Goal: Information Seeking & Learning: Learn about a topic

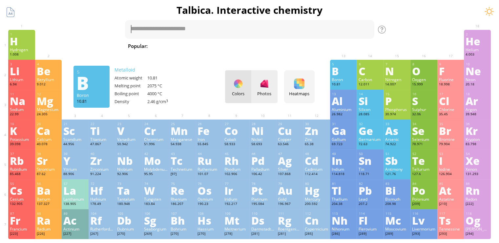
click at [265, 91] on div "Photos" at bounding box center [264, 94] width 26 height 6
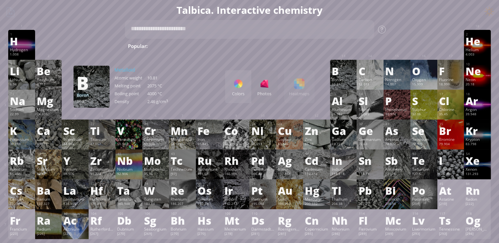
click at [301, 83] on div "Colors Photos Heatmaps Heatmaps Normal mode Melting point Boiling point Density…" at bounding box center [270, 86] width 90 height 33
click at [313, 97] on div "Colors Photos Heatmaps Heatmaps Normal mode Melting point Boiling point Density…" at bounding box center [270, 86] width 90 height 33
click at [241, 93] on div "Colors" at bounding box center [238, 94] width 26 height 6
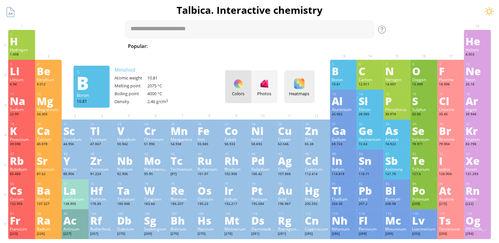
click at [309, 82] on div "Heatmaps Heatmaps Normal mode Melting point Boiling point Density Atomic weight…" at bounding box center [299, 86] width 31 height 33
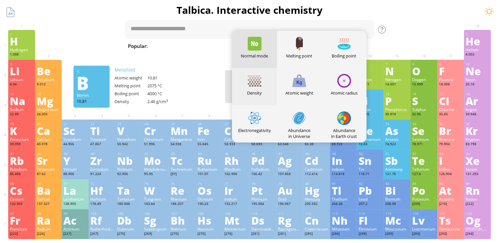
click at [261, 85] on div at bounding box center [255, 81] width 14 height 14
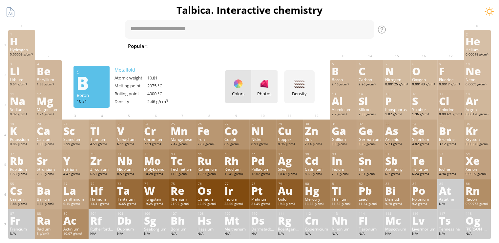
click at [270, 88] on div at bounding box center [264, 83] width 11 height 11
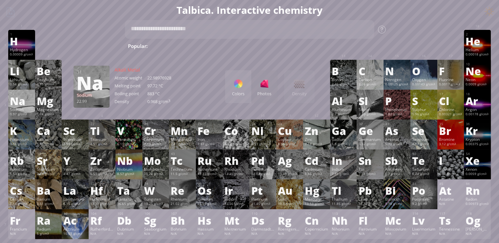
click at [26, 101] on div "Na" at bounding box center [22, 101] width 24 height 11
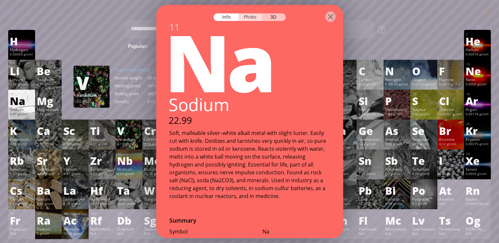
click at [251, 16] on div "Photo" at bounding box center [251, 17] width 24 height 8
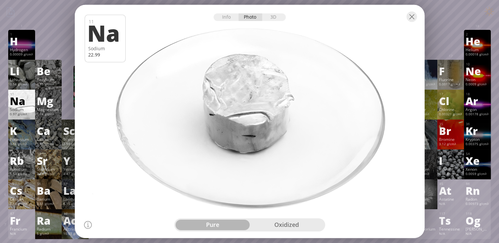
drag, startPoint x: 261, startPoint y: 107, endPoint x: 219, endPoint y: 101, distance: 43.0
click at [219, 101] on div at bounding box center [250, 121] width 354 height 235
drag, startPoint x: 207, startPoint y: 179, endPoint x: 291, endPoint y: 190, distance: 84.8
click at [293, 188] on div at bounding box center [250, 121] width 354 height 235
click at [291, 225] on div "oxidized" at bounding box center [287, 225] width 74 height 11
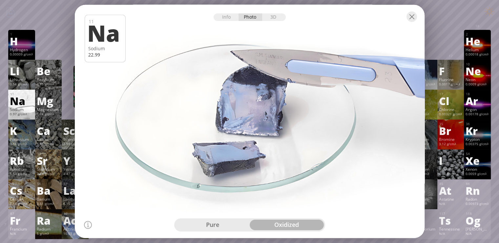
click at [227, 226] on div "pure" at bounding box center [213, 225] width 74 height 11
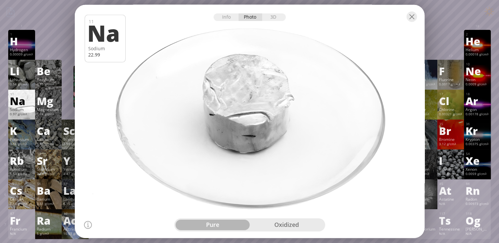
click at [286, 225] on div "oxidized" at bounding box center [287, 225] width 74 height 11
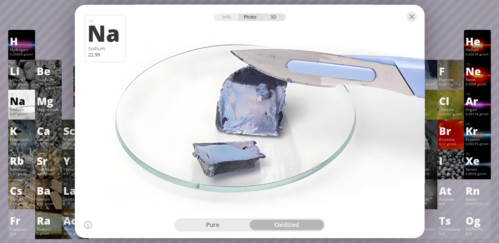
click at [280, 14] on div "3D" at bounding box center [274, 17] width 24 height 8
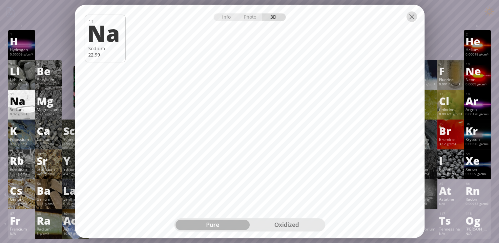
click at [410, 20] on div at bounding box center [412, 16] width 11 height 11
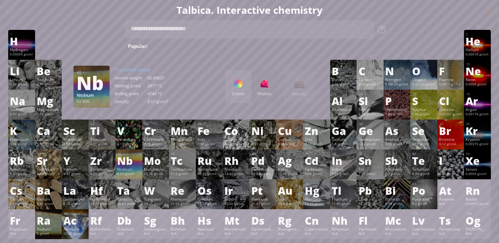
click at [132, 165] on div "Nb" at bounding box center [129, 160] width 24 height 11
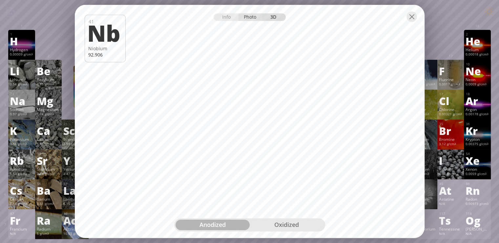
click at [246, 18] on div "Photo" at bounding box center [251, 17] width 24 height 8
drag, startPoint x: 286, startPoint y: 86, endPoint x: 242, endPoint y: 63, distance: 49.5
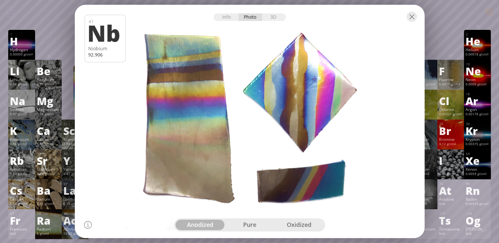
click at [318, 109] on div at bounding box center [250, 121] width 354 height 235
click at [221, 19] on div "Info" at bounding box center [226, 17] width 25 height 8
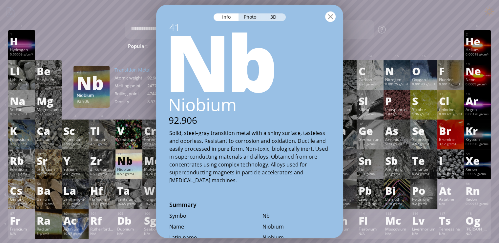
click at [332, 16] on div at bounding box center [330, 16] width 11 height 11
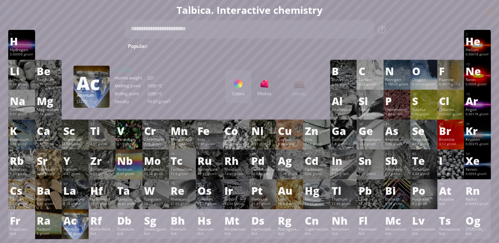
click at [77, 226] on div "Ac" at bounding box center [75, 220] width 24 height 11
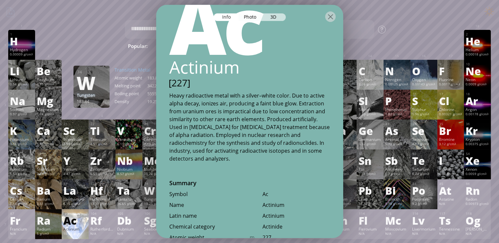
scroll to position [54, 0]
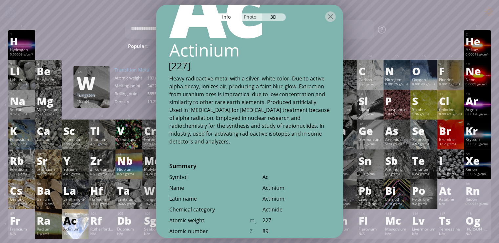
click at [248, 14] on div "Photo" at bounding box center [251, 17] width 24 height 8
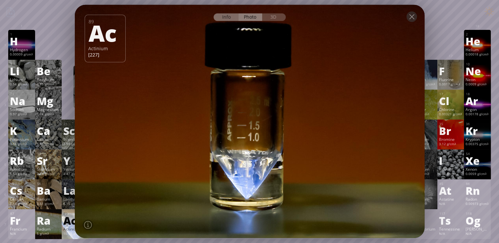
click at [226, 15] on div "Info" at bounding box center [226, 17] width 25 height 8
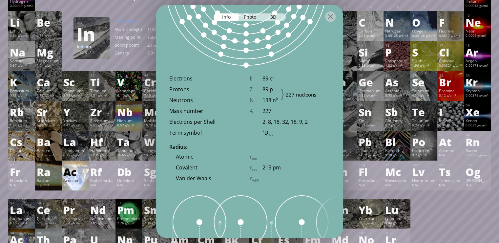
scroll to position [492, 0]
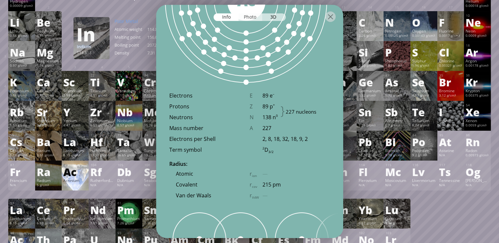
click at [247, 16] on div "Photo" at bounding box center [251, 17] width 24 height 8
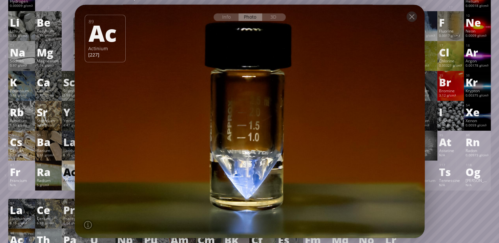
drag, startPoint x: 252, startPoint y: 112, endPoint x: 284, endPoint y: 119, distance: 33.1
click at [284, 119] on div at bounding box center [250, 121] width 354 height 235
click at [278, 18] on div "3D" at bounding box center [274, 17] width 24 height 8
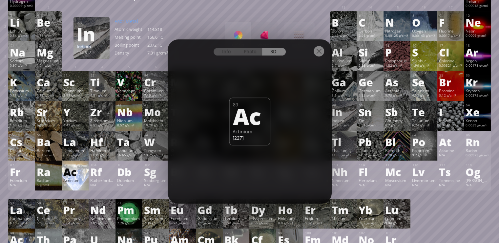
click at [319, 53] on div at bounding box center [319, 51] width 11 height 11
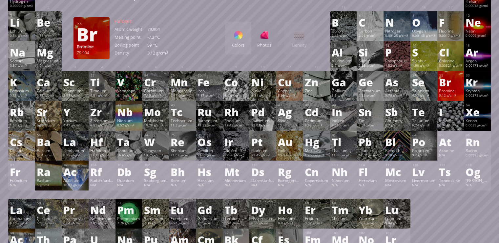
click at [464, 86] on div "35 Br Bromine 3.12 g/cm 3 −1, +1, +2, +3, +4, +5, +7 −1, +1, +2, +3, +4, +5, +7…" at bounding box center [451, 86] width 27 height 30
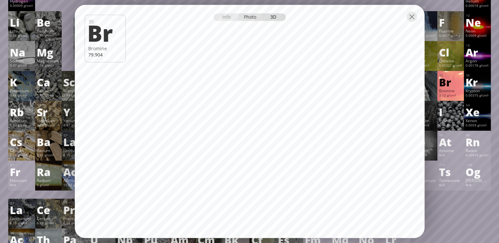
click at [253, 20] on div "Photo" at bounding box center [251, 17] width 24 height 8
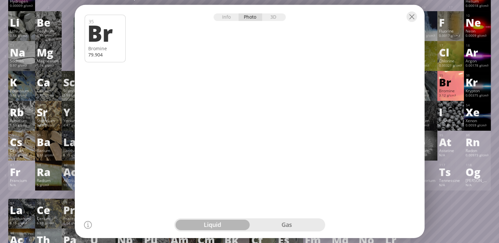
drag, startPoint x: 249, startPoint y: 106, endPoint x: 252, endPoint y: 89, distance: 17.3
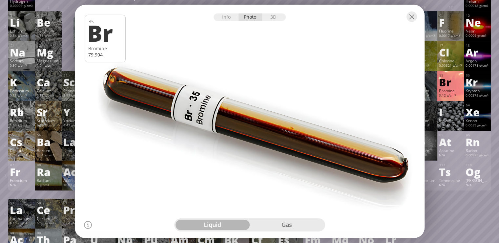
click at [252, 89] on div at bounding box center [250, 121] width 354 height 235
click at [230, 19] on div "Info" at bounding box center [226, 17] width 25 height 8
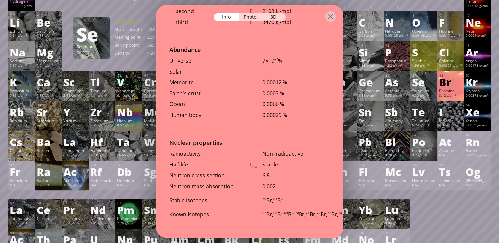
scroll to position [1396, 0]
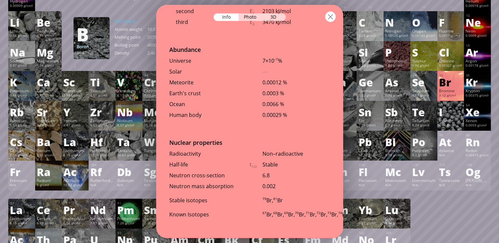
click at [331, 16] on div at bounding box center [330, 16] width 11 height 11
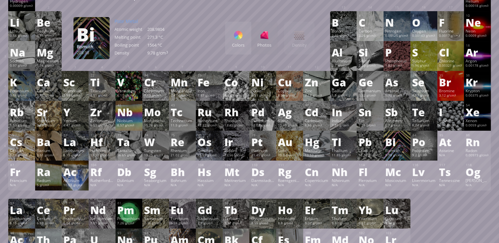
click at [400, 147] on div "Bi" at bounding box center [397, 142] width 24 height 11
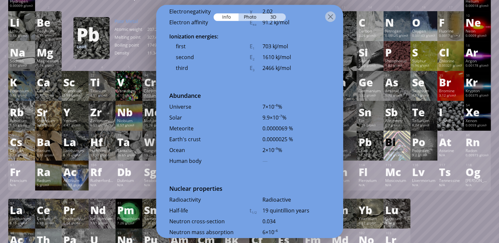
scroll to position [1387, 0]
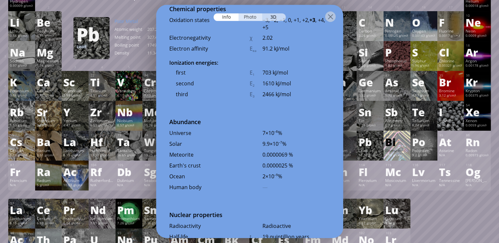
click at [256, 18] on div "Photo" at bounding box center [251, 17] width 24 height 8
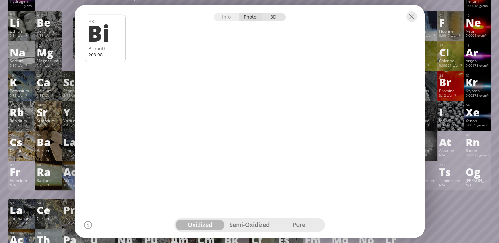
click at [274, 17] on div "3D" at bounding box center [274, 17] width 24 height 8
click at [242, 16] on div "Photo" at bounding box center [251, 17] width 24 height 8
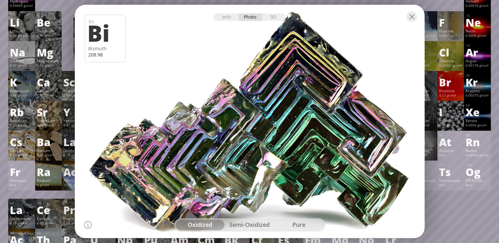
drag, startPoint x: 294, startPoint y: 122, endPoint x: 262, endPoint y: 115, distance: 32.4
click at [262, 115] on div at bounding box center [250, 121] width 354 height 235
click at [274, 18] on div "3D" at bounding box center [274, 17] width 24 height 8
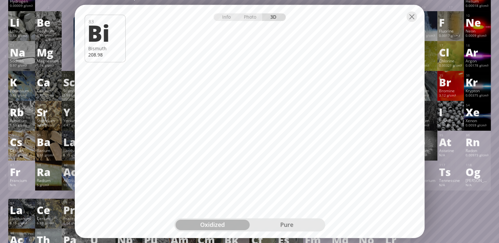
click at [413, 24] on div at bounding box center [250, 16] width 350 height 23
click at [412, 21] on div at bounding box center [412, 16] width 11 height 11
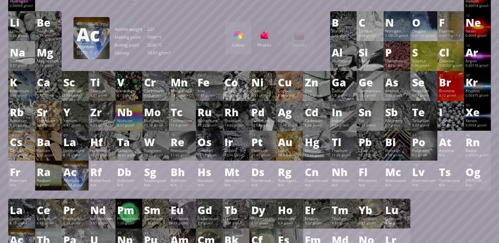
scroll to position [158, 0]
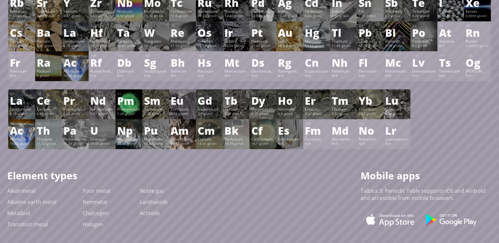
click at [20, 139] on div "Actinium" at bounding box center [22, 138] width 24 height 5
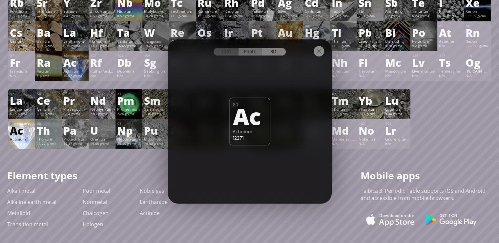
click at [248, 53] on div "Photo" at bounding box center [251, 52] width 24 height 8
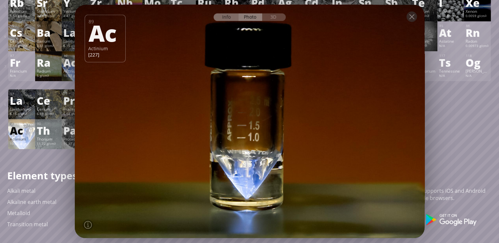
click at [231, 20] on div "Info" at bounding box center [226, 17] width 25 height 8
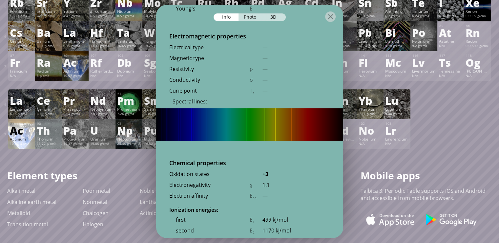
scroll to position [1113, 0]
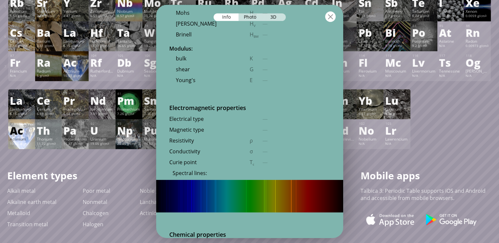
click at [329, 20] on div at bounding box center [330, 16] width 11 height 11
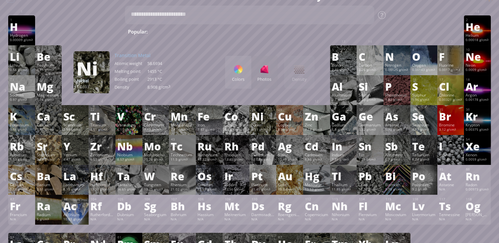
scroll to position [0, 0]
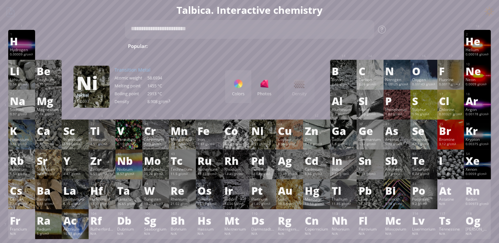
click at [441, 45] on span "C 2 H 5 OH" at bounding box center [454, 46] width 27 height 8
type textarea "******"
